Goal: Find contact information: Find contact information

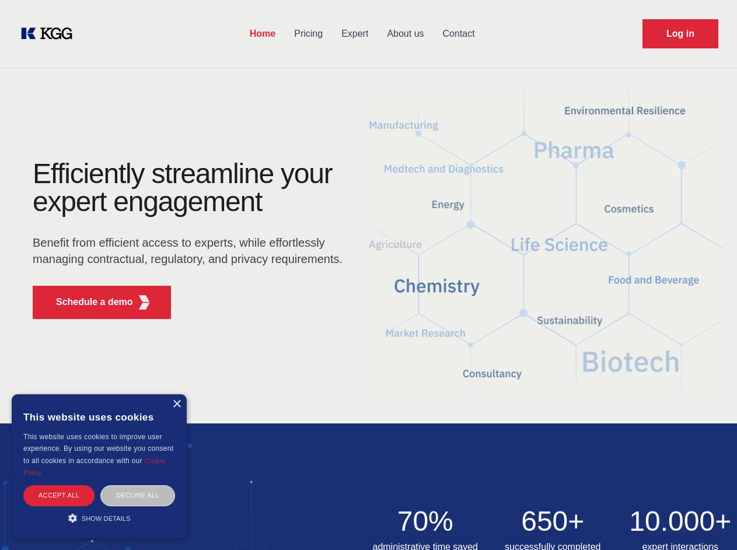
click at [368, 275] on div "Efficiently streamline your expert engagement Benefit from efficient access to …" at bounding box center [191, 244] width 355 height 169
click at [87, 302] on p "Schedule a demo" at bounding box center [94, 302] width 77 height 14
click at [176, 404] on div "× This website uses cookies This website uses cookies to improve user experienc…" at bounding box center [99, 466] width 175 height 144
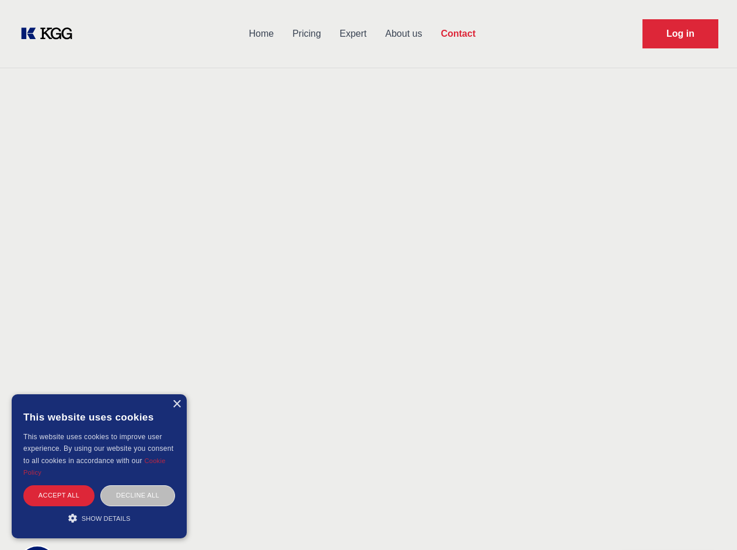
click at [59, 495] on div "Accept all" at bounding box center [58, 495] width 71 height 20
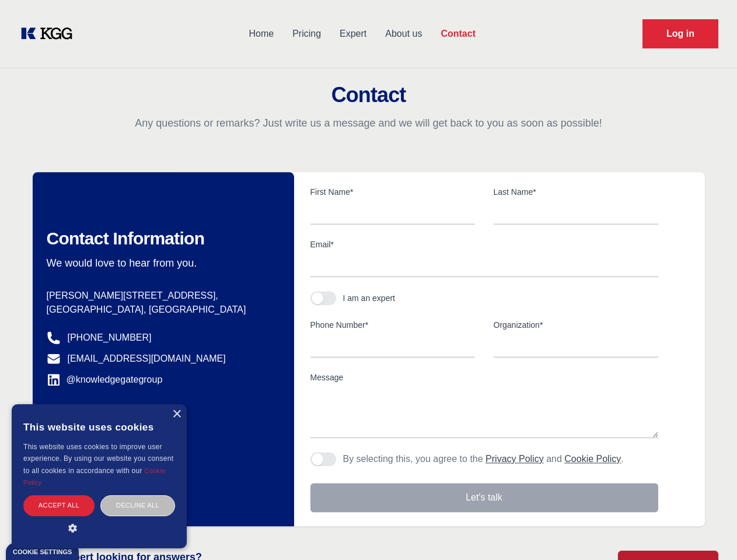
click at [138, 495] on div "Decline all" at bounding box center [137, 505] width 75 height 20
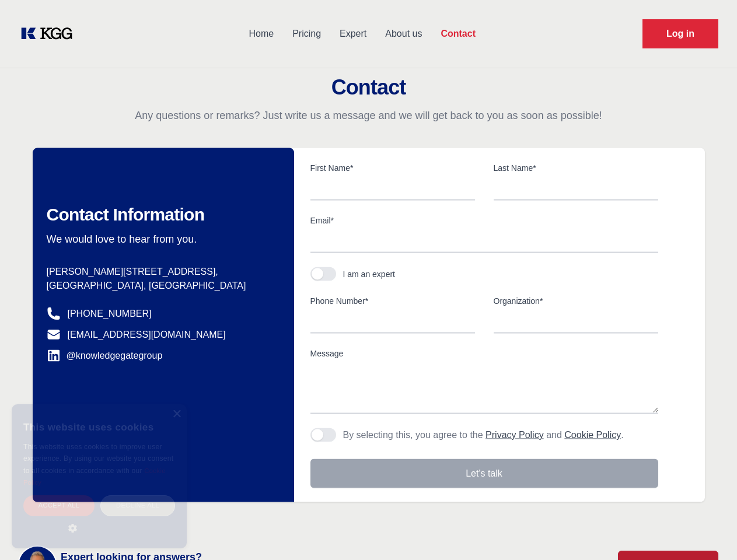
click at [99, 518] on main "Contact Any questions or remarks? Just write us a message and we will get back …" at bounding box center [368, 303] width 737 height 607
